Goal: Information Seeking & Learning: Learn about a topic

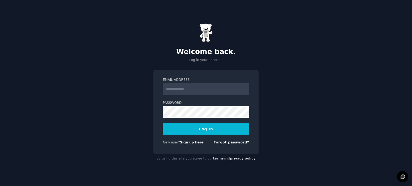
click at [184, 92] on input "Email Address" at bounding box center [206, 89] width 86 height 12
type input "**********"
click at [205, 127] on button "Log In" at bounding box center [206, 129] width 86 height 11
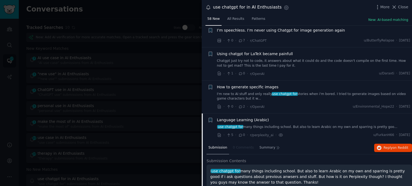
scroll to position [186, 0]
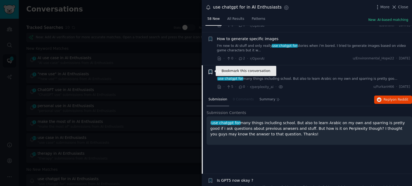
click at [211, 71] on icon "button" at bounding box center [210, 72] width 3 height 4
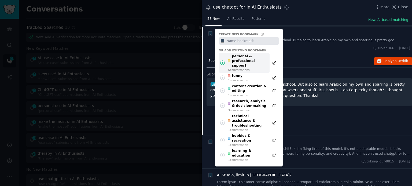
scroll to position [208, 0]
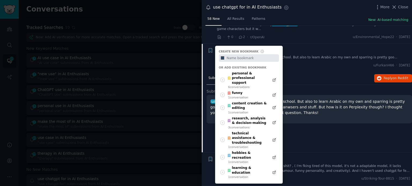
click at [232, 56] on input "text" at bounding box center [251, 58] width 53 height 8
click at [232, 58] on input "text" at bounding box center [251, 58] width 53 height 8
type input "Use case"
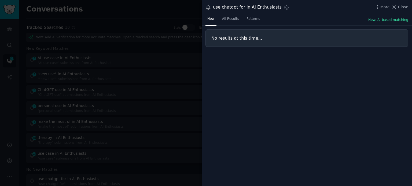
click at [12, 44] on div at bounding box center [206, 93] width 412 height 186
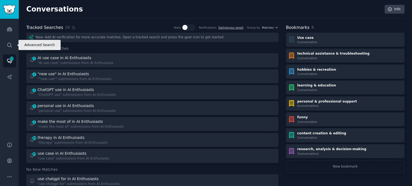
click at [12, 44] on icon "Sidebar" at bounding box center [10, 45] width 6 height 6
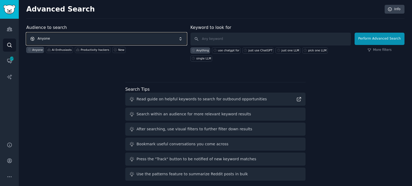
click at [77, 39] on span "Anyone" at bounding box center [106, 39] width 160 height 12
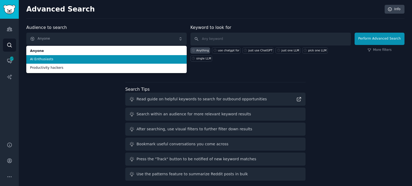
click at [50, 60] on span "AI Enthusiasts" at bounding box center [106, 59] width 153 height 5
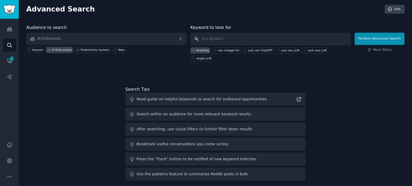
click at [205, 40] on input "text" at bounding box center [270, 39] width 160 height 13
click at [213, 41] on input """ at bounding box center [270, 39] width 160 height 13
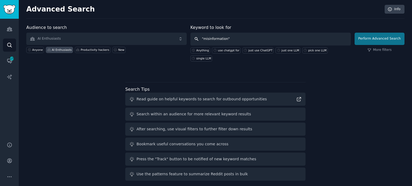
type input ""misinformation""
click at [371, 38] on button "Perform Advanced Search" at bounding box center [379, 39] width 50 height 12
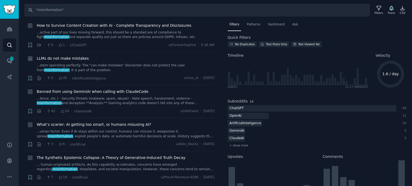
scroll to position [44, 0]
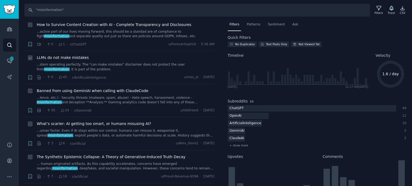
click at [91, 66] on link "...stem operating perfectly. The "can make mistakes" disclaimer does not protec…" at bounding box center [126, 66] width 178 height 9
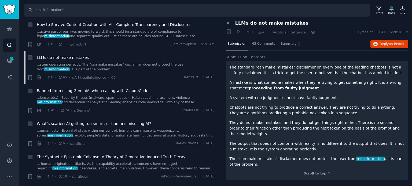
click at [333, 96] on p "A system with no judgment cannot have faulty judgment." at bounding box center [317, 98] width 175 height 6
click at [388, 43] on span "Reply on Reddit" at bounding box center [392, 44] width 25 height 5
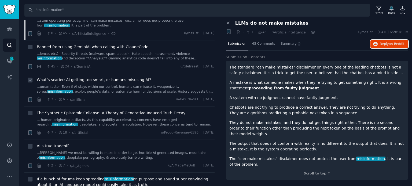
scroll to position [80, 0]
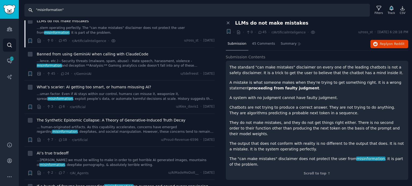
click at [67, 13] on input ""misinformation"" at bounding box center [196, 10] width 345 height 13
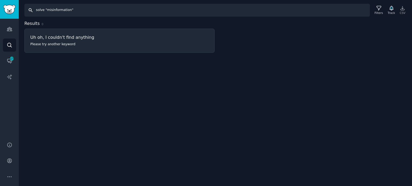
click at [40, 12] on input "solve "misinformation"" at bounding box center [196, 10] width 345 height 13
click at [41, 12] on input "solution "misinformation"" at bounding box center [196, 10] width 345 height 13
click at [49, 11] on input ""misinformation"" at bounding box center [196, 10] width 345 height 13
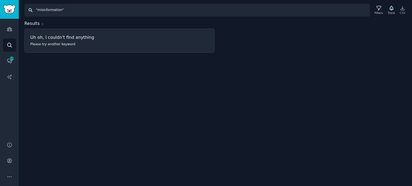
click at [49, 11] on input ""misinformation"" at bounding box center [196, 10] width 345 height 13
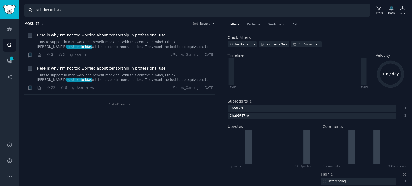
click at [43, 9] on input "solution to bias" at bounding box center [196, 10] width 345 height 13
type input ""digital literacy""
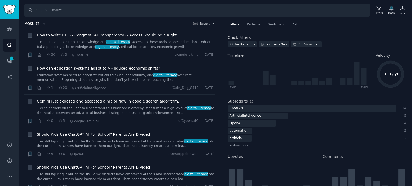
click at [106, 76] on link "Education systems need to prioritize critical thinking, adaptability, and digit…" at bounding box center [126, 77] width 178 height 9
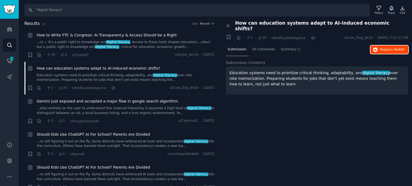
click at [393, 48] on span "on Reddit" at bounding box center [397, 50] width 16 height 4
